Goal: Task Accomplishment & Management: Manage account settings

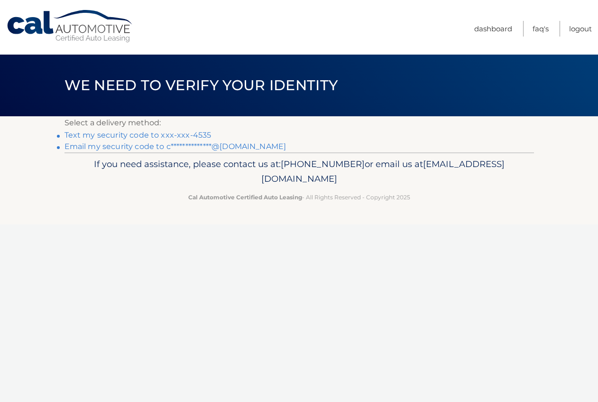
click at [188, 134] on link "Text my security code to xxx-xxx-4535" at bounding box center [137, 134] width 147 height 9
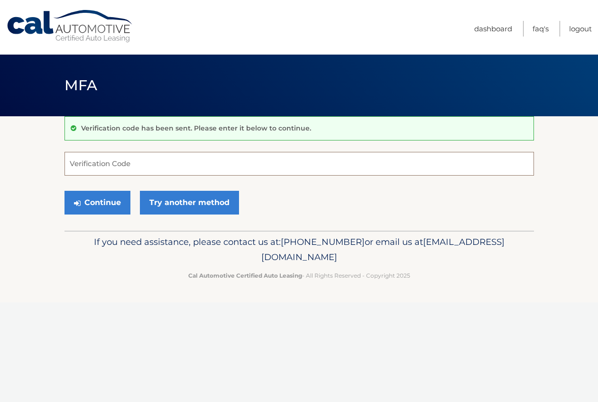
click at [131, 160] on input "Verification Code" at bounding box center [298, 164] width 469 height 24
click at [143, 170] on input "Verification Code" at bounding box center [298, 164] width 469 height 24
type input "873157"
click at [64, 191] on button "Continue" at bounding box center [97, 203] width 66 height 24
click at [101, 198] on button "Continue" at bounding box center [97, 203] width 66 height 24
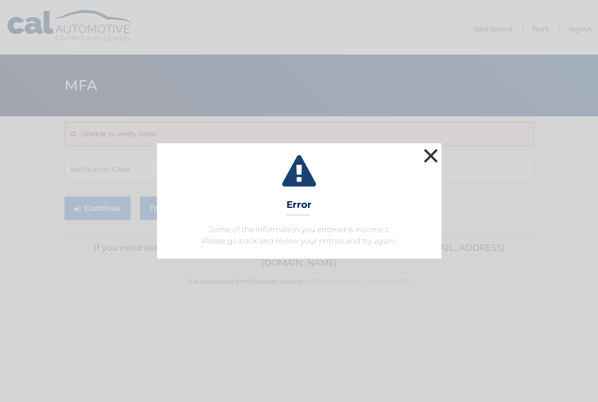
click at [425, 158] on button "×" at bounding box center [430, 155] width 19 height 19
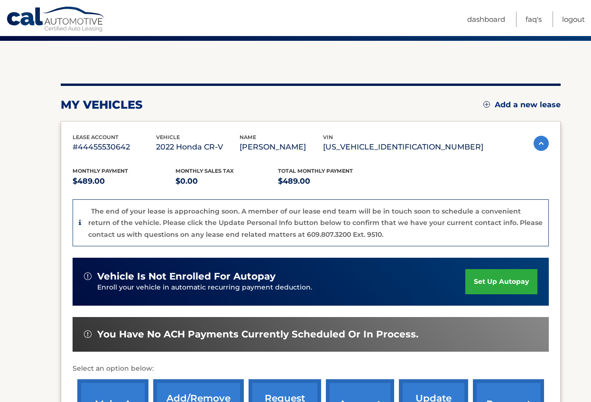
scroll to position [158, 0]
